Goal: Task Accomplishment & Management: Complete application form

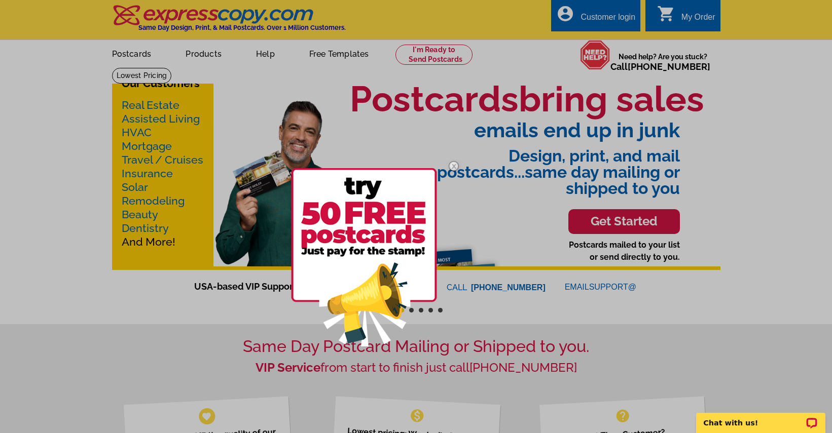
click at [455, 165] on img at bounding box center [453, 166] width 29 height 29
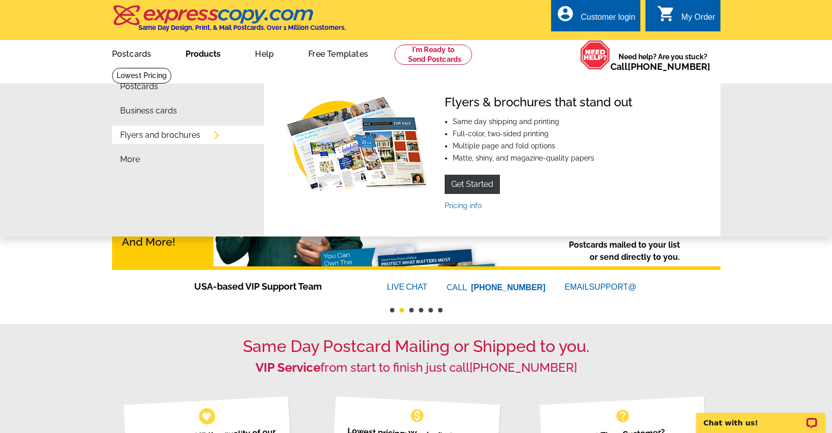
click at [157, 140] on li "Flyers and brochures" at bounding box center [192, 138] width 144 height 24
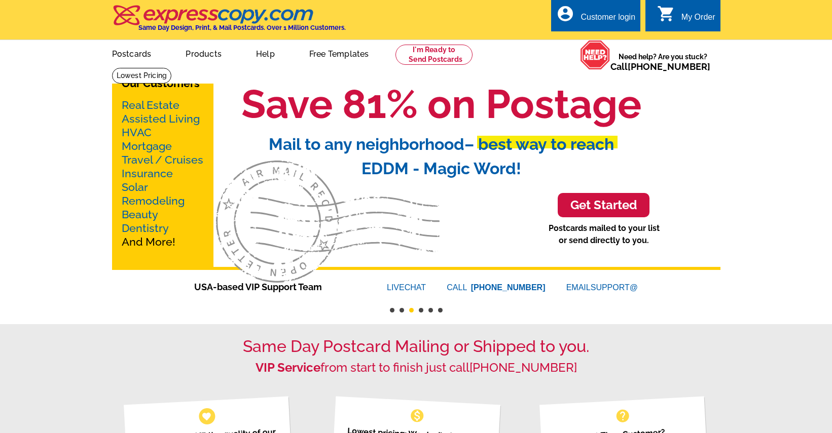
click at [597, 12] on link "account_circle Customer login" at bounding box center [595, 17] width 79 height 13
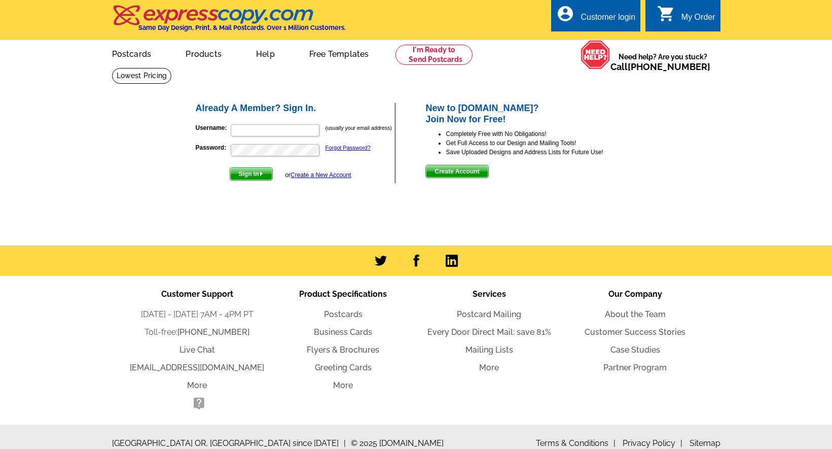
click at [467, 169] on span "Create Account" at bounding box center [457, 171] width 62 height 12
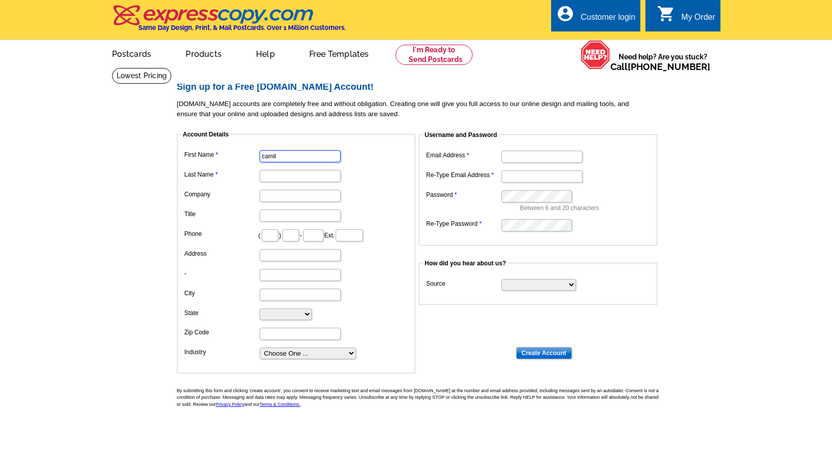
type input "camile"
type input "Camile"
type input "Hauck"
type input "29625 E Woodard Rd"
type input "Troutdale"
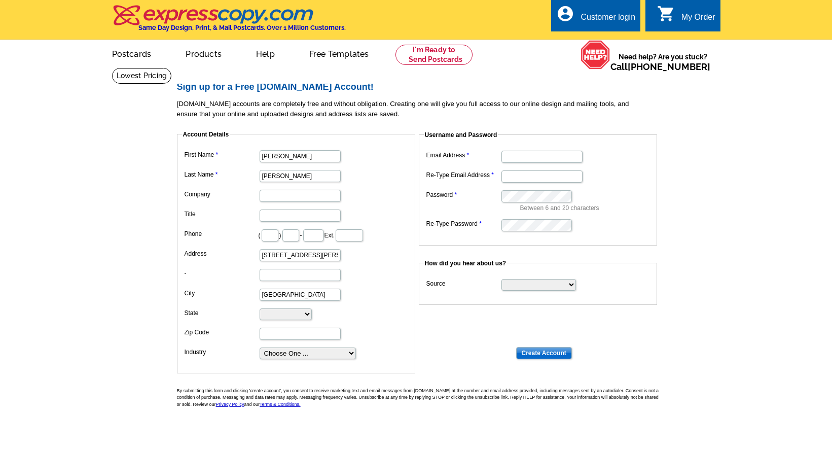
select select "OR"
type input "97060"
type input "Camile.hauck@yahoo.com"
type input "2"
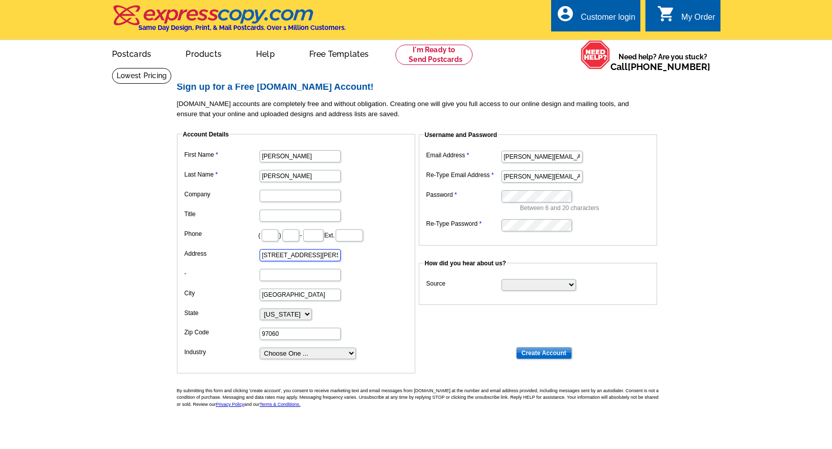
type input "6046 SE Knight St"
type input "T"
type input "Portland"
type input "97206"
select select "2"
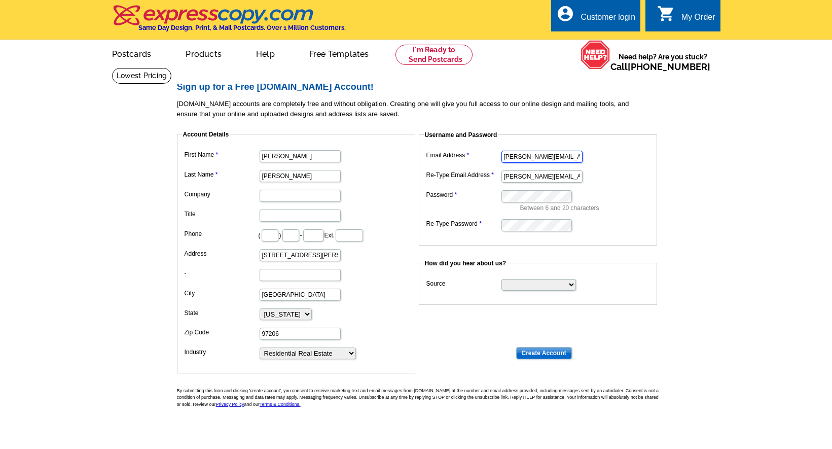
click at [541, 157] on input "Camile.hauck@yahoo.com" at bounding box center [541, 157] width 81 height 12
type input "Camilehauckhomes@gmail.com"
select select "referral"
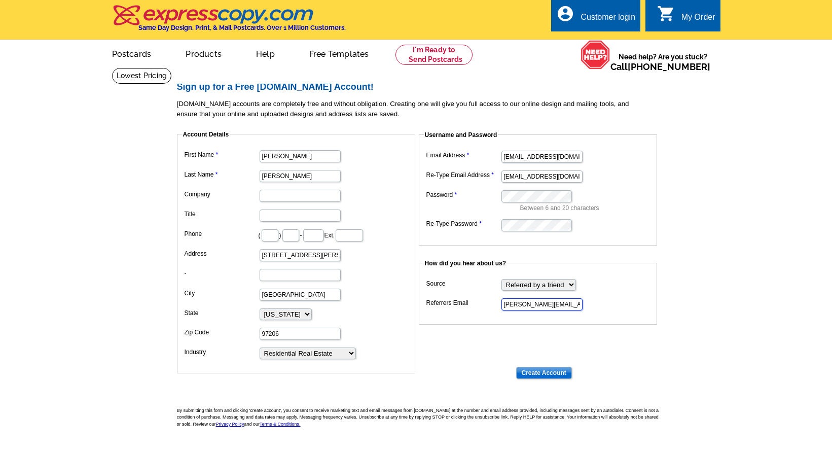
type input "liza.stillhard@gmail.com"
click at [544, 367] on input "Create Account" at bounding box center [544, 373] width 56 height 12
